Goal: Information Seeking & Learning: Learn about a topic

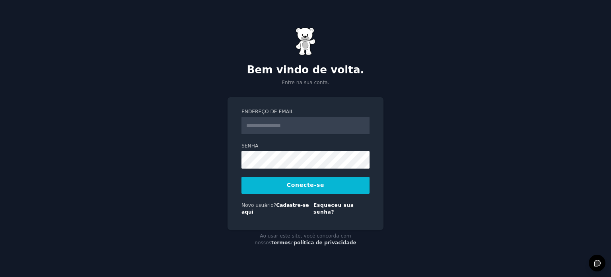
click at [261, 128] on input "Endereço de email" at bounding box center [306, 126] width 128 height 18
type input "**********"
click at [317, 129] on input "Endereço de email" at bounding box center [306, 126] width 128 height 18
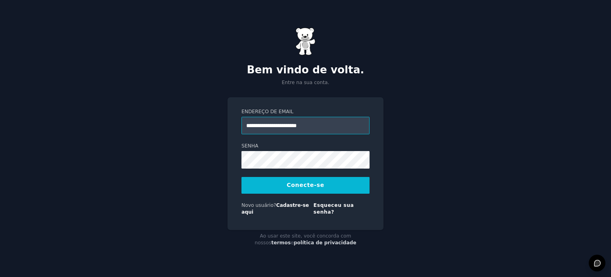
type input "**********"
click at [312, 188] on font "Conecte-se" at bounding box center [305, 185] width 37 height 6
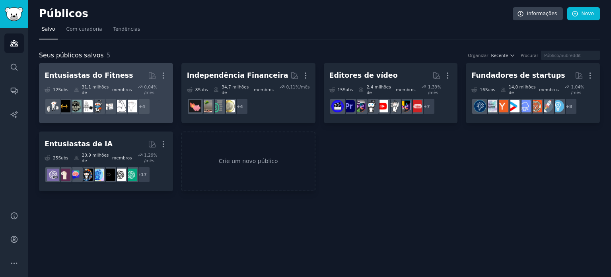
click at [117, 74] on h2 "Entusiastas do Fitness Mais" at bounding box center [106, 75] width 123 height 14
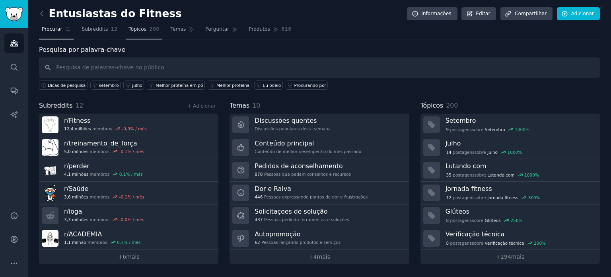
click at [137, 31] on font "Tópicos" at bounding box center [138, 29] width 18 height 6
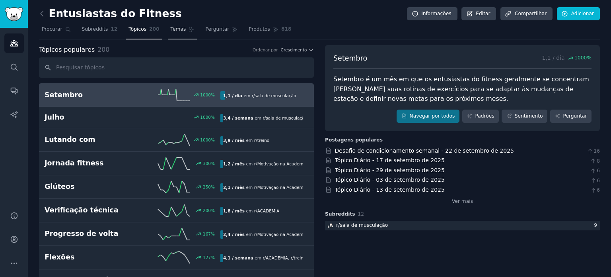
click at [171, 32] on font "Temas" at bounding box center [179, 29] width 16 height 6
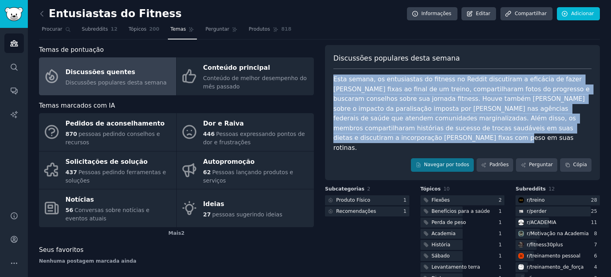
drag, startPoint x: 524, startPoint y: 127, endPoint x: 332, endPoint y: 80, distance: 197.8
click at [332, 80] on div "Discussões populares desta semana Esta semana, os entusiastas do fitness no Red…" at bounding box center [462, 112] width 275 height 135
copy font "Esta semana, os entusiastas do fitness no Reddit discutiram a eficácia de fazer…"
